Goal: Task Accomplishment & Management: Manage account settings

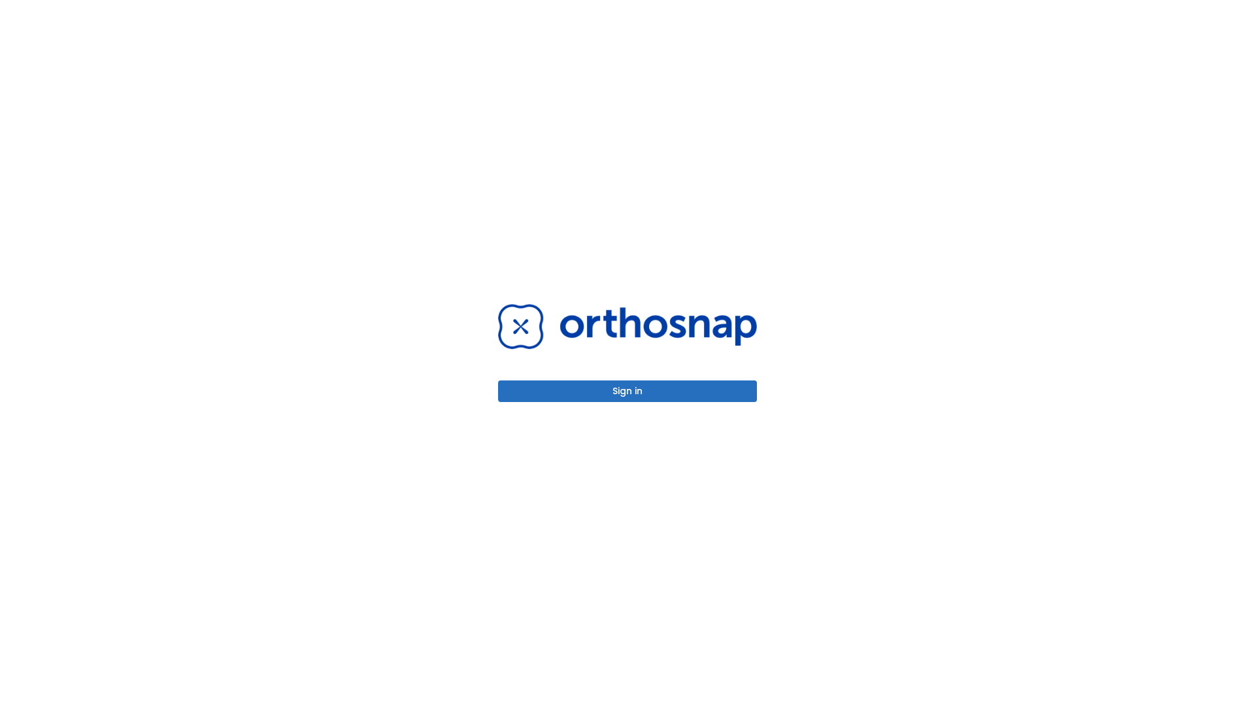
click at [628, 391] on button "Sign in" at bounding box center [627, 391] width 259 height 22
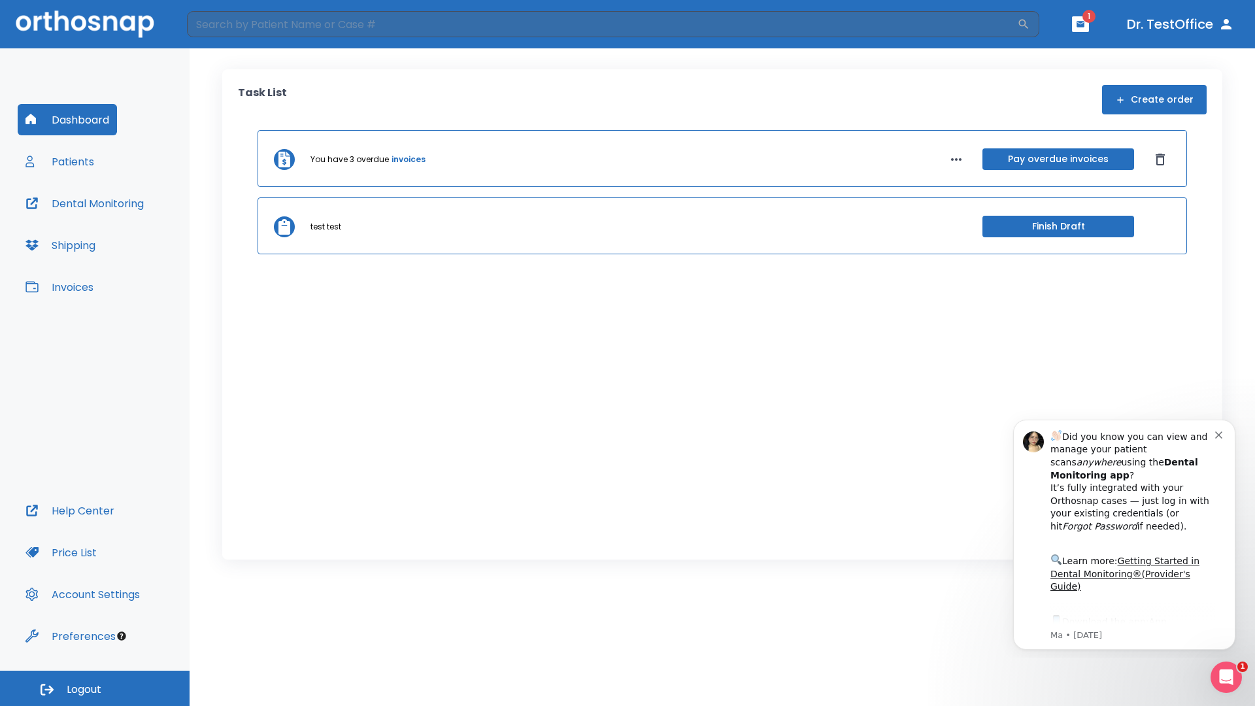
click at [95, 688] on span "Logout" at bounding box center [84, 689] width 35 height 14
